Goal: Task Accomplishment & Management: Manage account settings

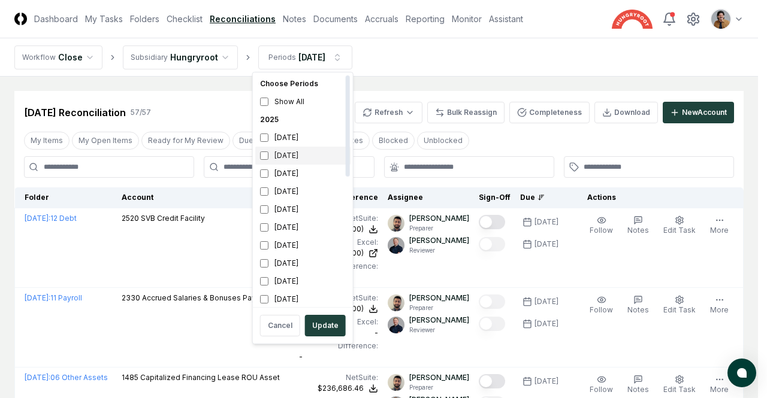
click at [268, 156] on div "[DATE]" at bounding box center [302, 156] width 95 height 18
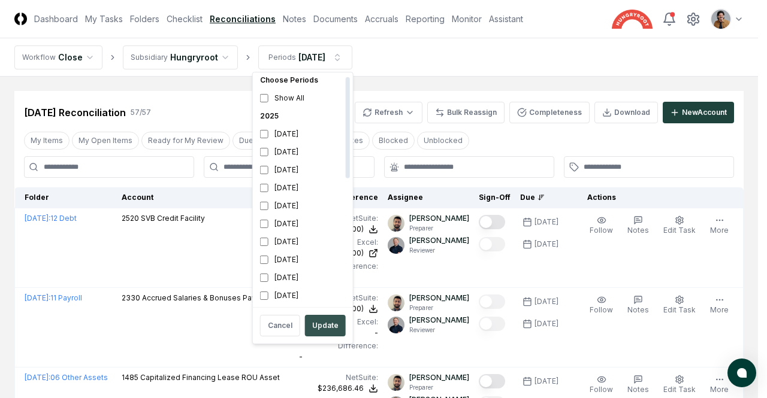
click at [317, 323] on button "Update" at bounding box center [325, 326] width 41 height 22
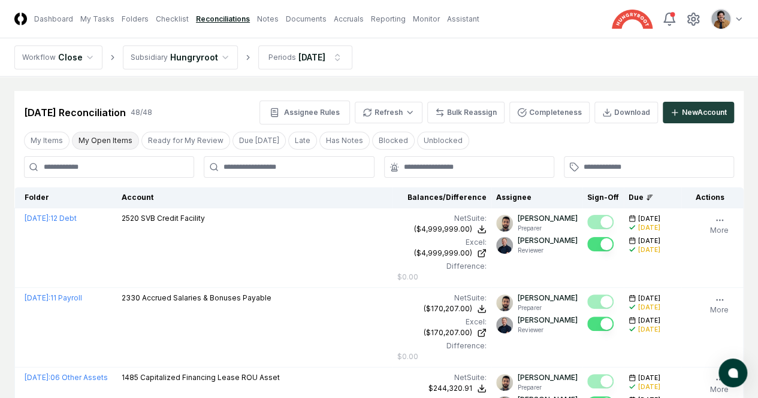
click at [113, 143] on button "My Open Items" at bounding box center [105, 141] width 67 height 18
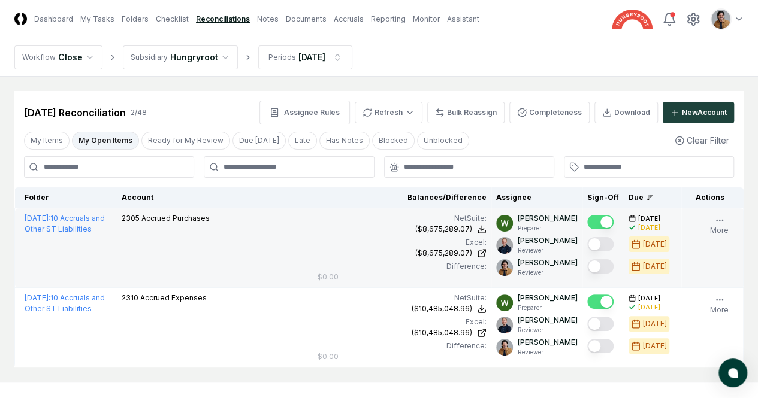
click at [587, 269] on button "Mark complete" at bounding box center [600, 266] width 26 height 14
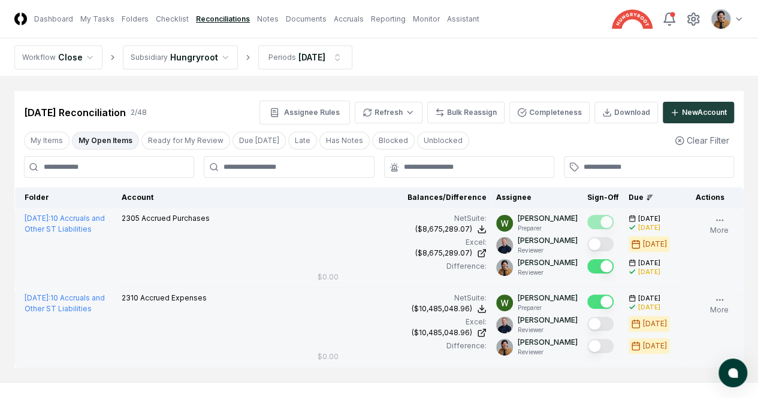
click at [587, 350] on button "Mark complete" at bounding box center [600, 346] width 26 height 14
click at [303, 58] on html "CloseCore Dashboard My Tasks Folders Checklist Reconciliations Notes Documents …" at bounding box center [379, 227] width 758 height 454
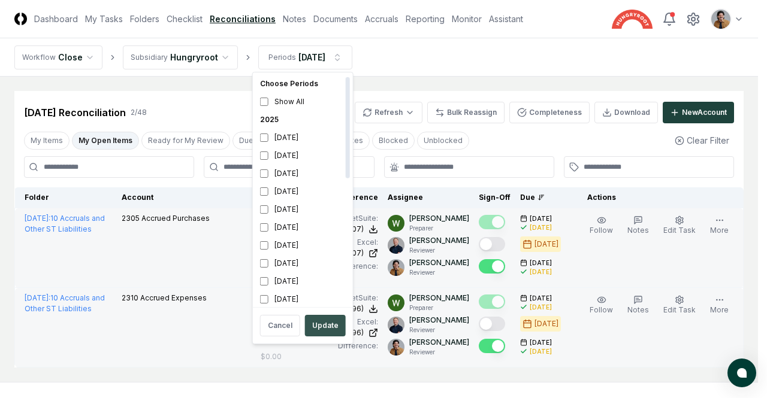
scroll to position [4, 0]
click at [315, 330] on button "Update" at bounding box center [325, 326] width 41 height 22
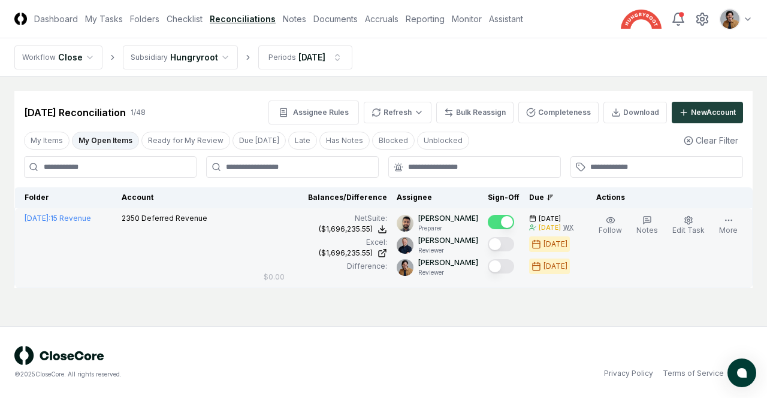
click at [513, 268] on button "Mark complete" at bounding box center [500, 266] width 26 height 14
